Goal: Navigation & Orientation: Find specific page/section

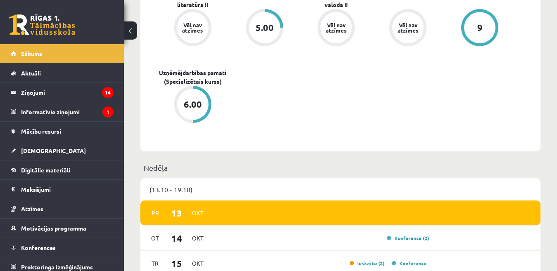
scroll to position [495, 0]
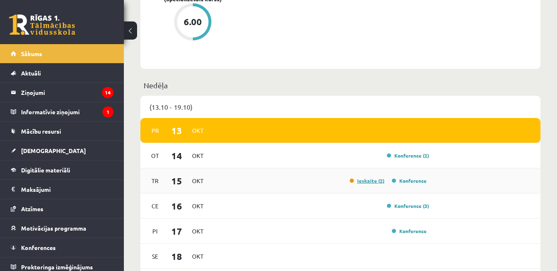
click at [373, 183] on link "Ieskaite (2)" at bounding box center [366, 180] width 35 height 7
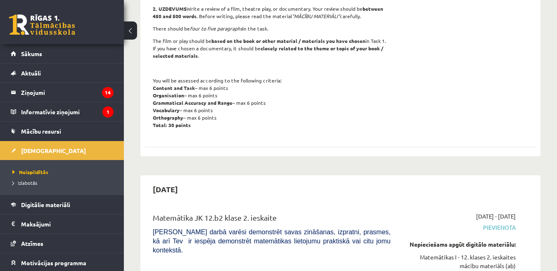
scroll to position [1238, 0]
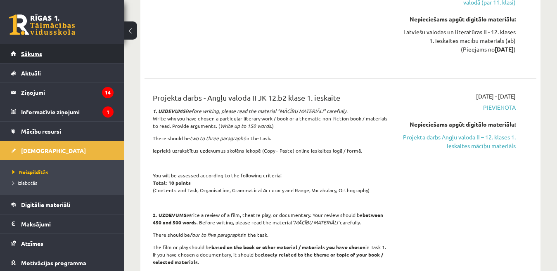
click at [42, 50] on link "Sākums" at bounding box center [62, 53] width 103 height 19
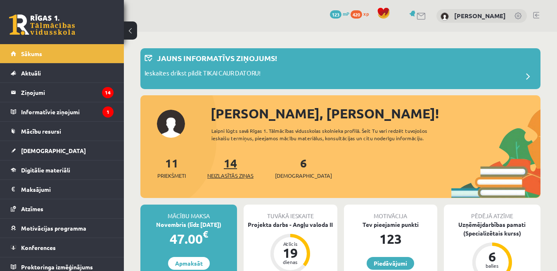
click at [229, 177] on span "Neizlasītās ziņas" at bounding box center [230, 176] width 46 height 8
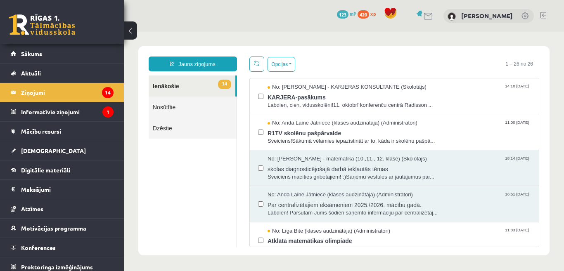
click at [543, 16] on link at bounding box center [543, 15] width 6 height 7
